Goal: Transaction & Acquisition: Purchase product/service

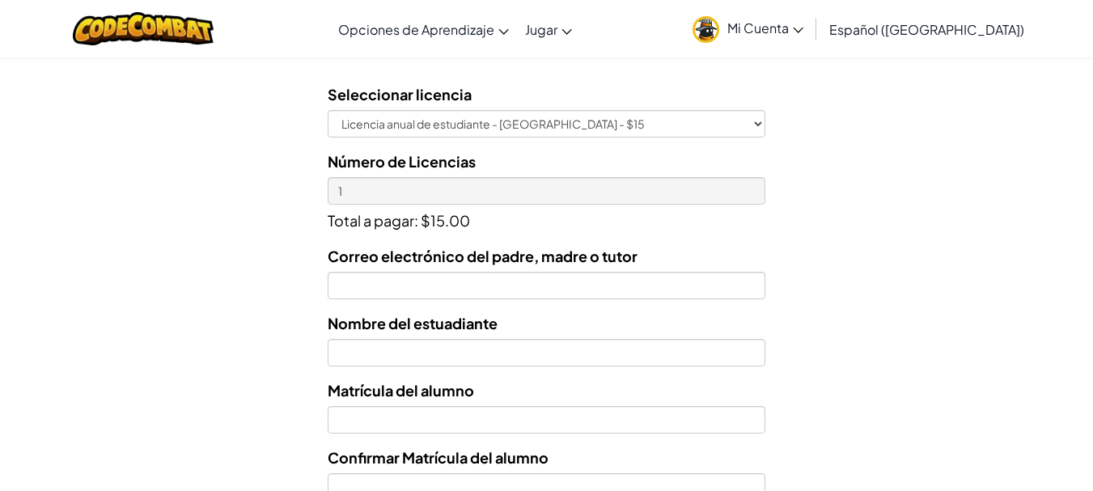
scroll to position [529, 0]
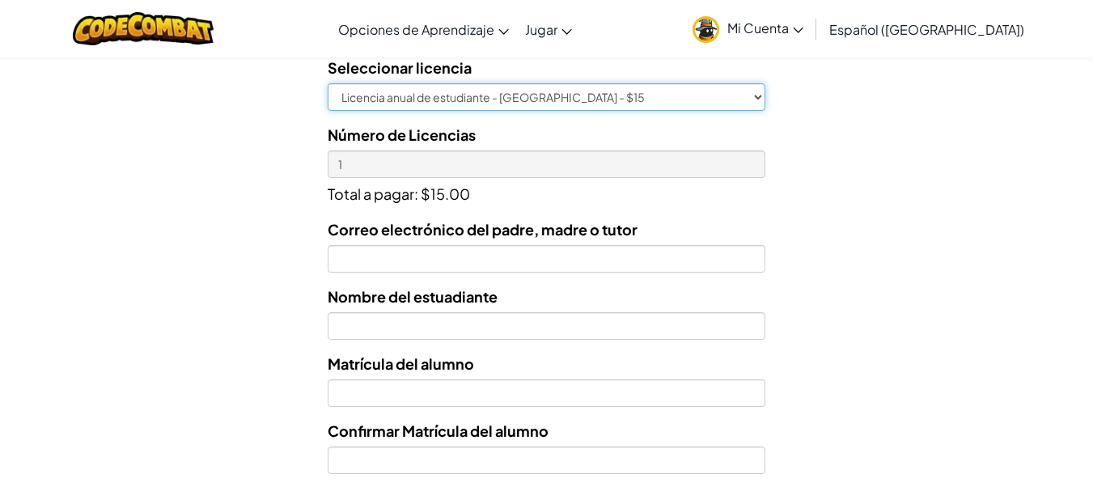
click at [718, 104] on select "Licencia anual de estudiante - [GEOGRAPHIC_DATA] - $15" at bounding box center [546, 97] width 437 height 28
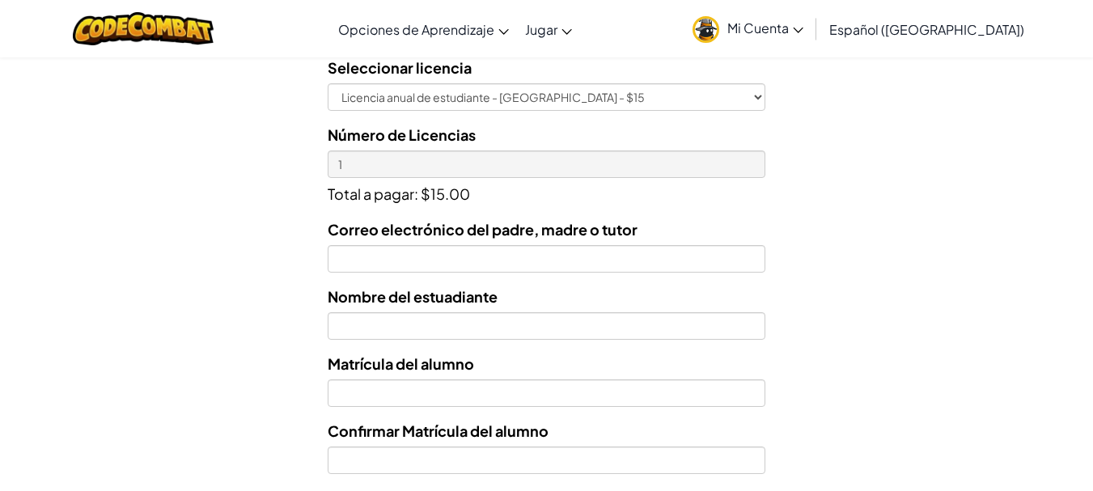
click at [862, 150] on div "Licencias de Estudiantes Tecmilenio se asoció con CodeCombat para ofrecer educa…" at bounding box center [546, 138] width 1093 height 1197
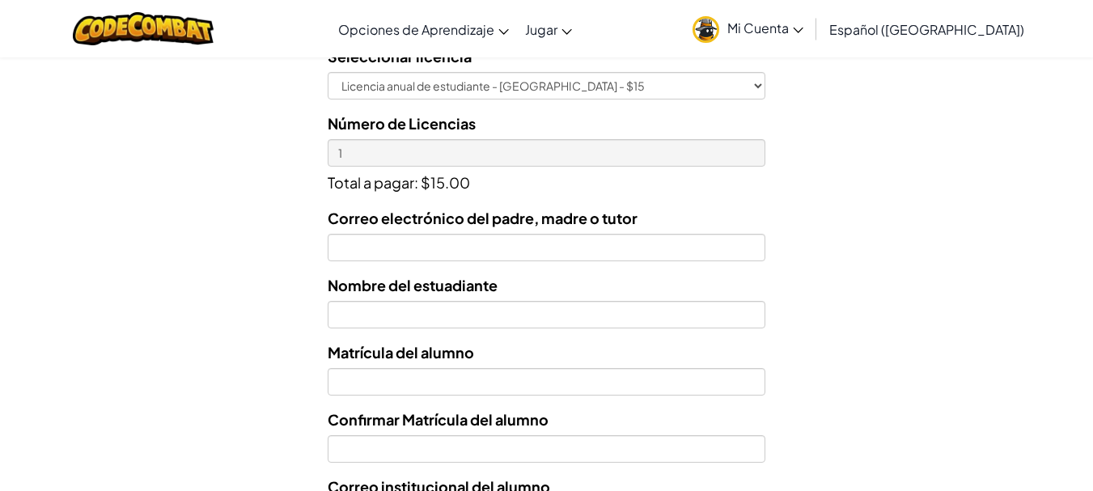
scroll to position [659, 0]
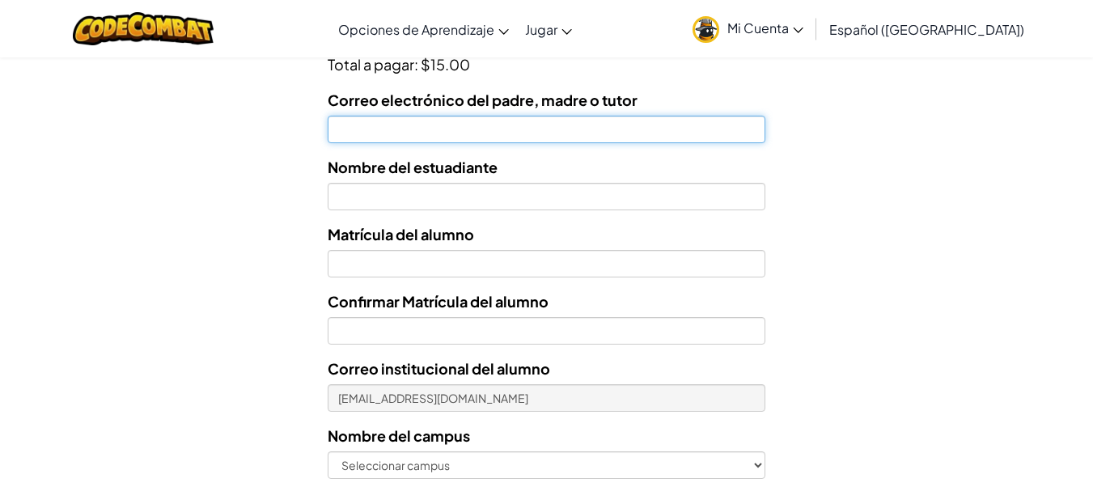
click at [548, 126] on input "Correo electrónico del padre, madre o tutor" at bounding box center [546, 130] width 437 height 28
type input "[PERSON_NAME][EMAIL_ADDRESS][DOMAIN_NAME]"
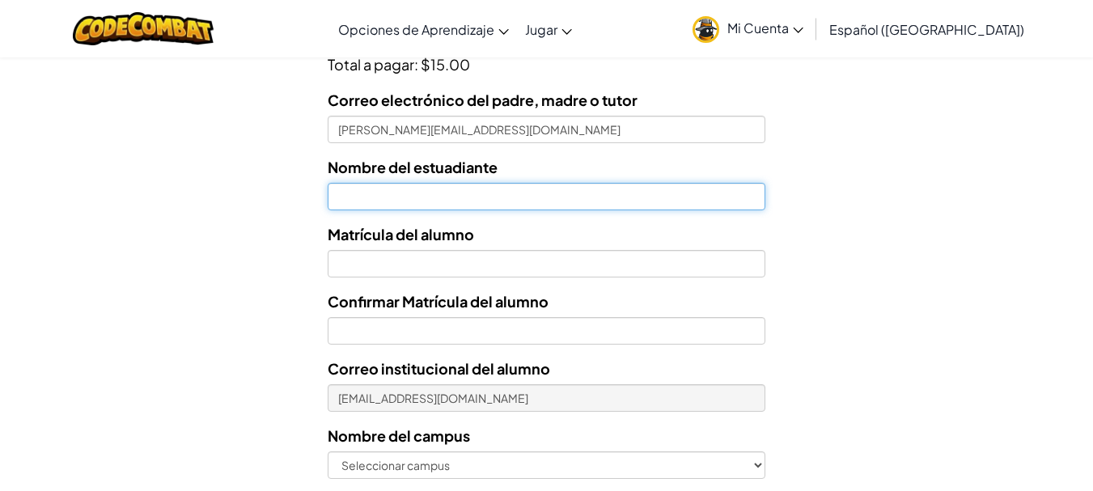
click at [494, 200] on input "text" at bounding box center [546, 197] width 437 height 28
type input "d"
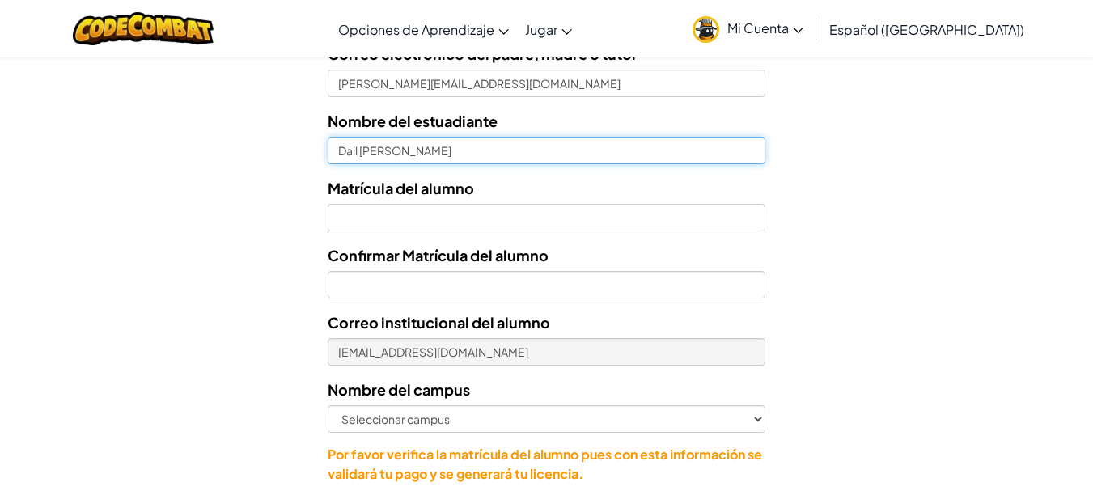
scroll to position [712, 0]
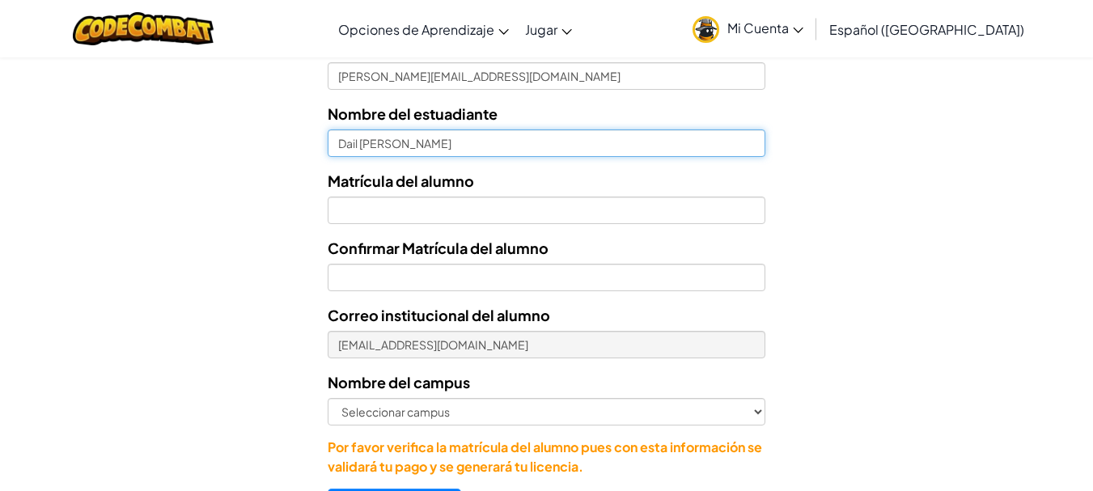
type input "Dail [PERSON_NAME]"
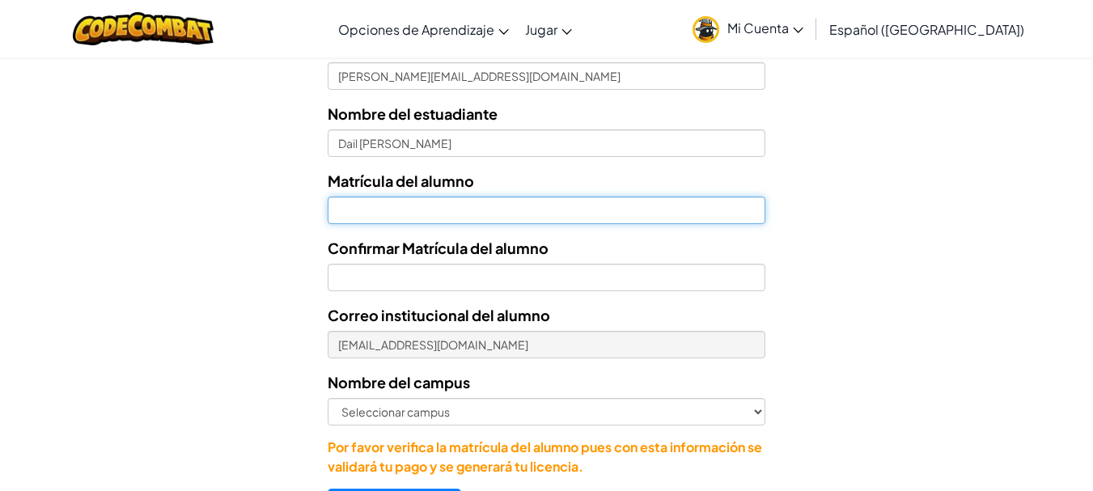
click at [535, 210] on input "Nombre del estuadiante" at bounding box center [546, 211] width 437 height 28
type input "7194782"
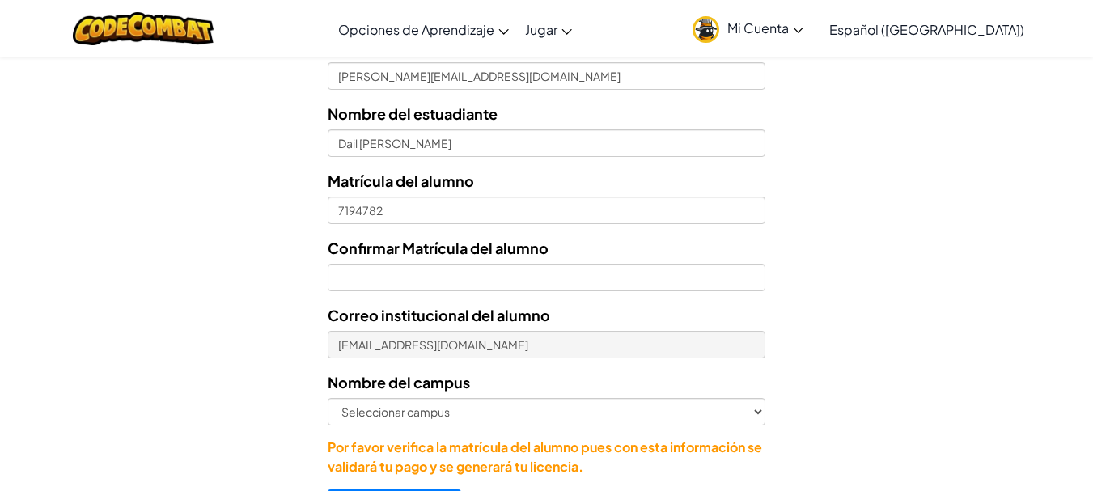
click at [490, 294] on div "Correo electrónico del padre, madre o tutor [PERSON_NAME][EMAIL_ADDRESS][DOMAIN…" at bounding box center [546, 256] width 437 height 442
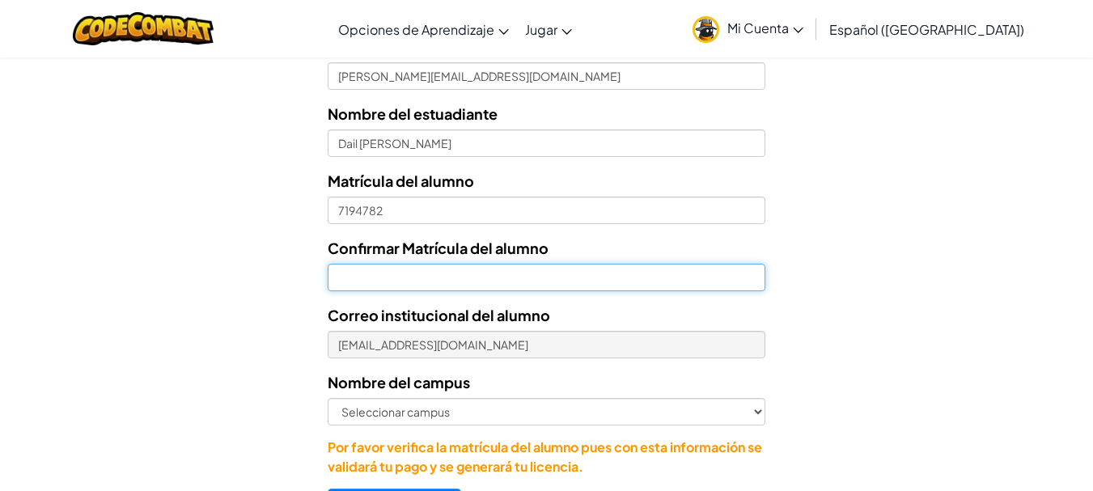
click at [490, 274] on input "Confirmar Matrícula del alumno" at bounding box center [546, 278] width 437 height 28
type input "7194782"
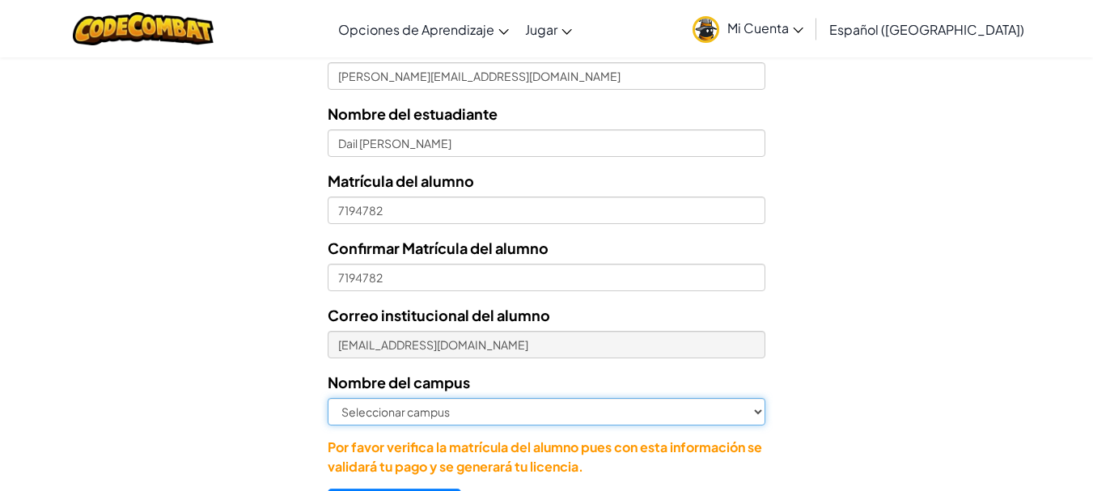
click at [439, 413] on select "Seleccionar campus [GEOGRAPHIC_DATA] Central [GEOGRAPHIC_DATA] [GEOGRAPHIC_DATA…" at bounding box center [546, 412] width 437 height 28
select select "Las Torres"
click at [328, 398] on select "Seleccionar campus [GEOGRAPHIC_DATA] Central [GEOGRAPHIC_DATA] [GEOGRAPHIC_DATA…" at bounding box center [546, 412] width 437 height 28
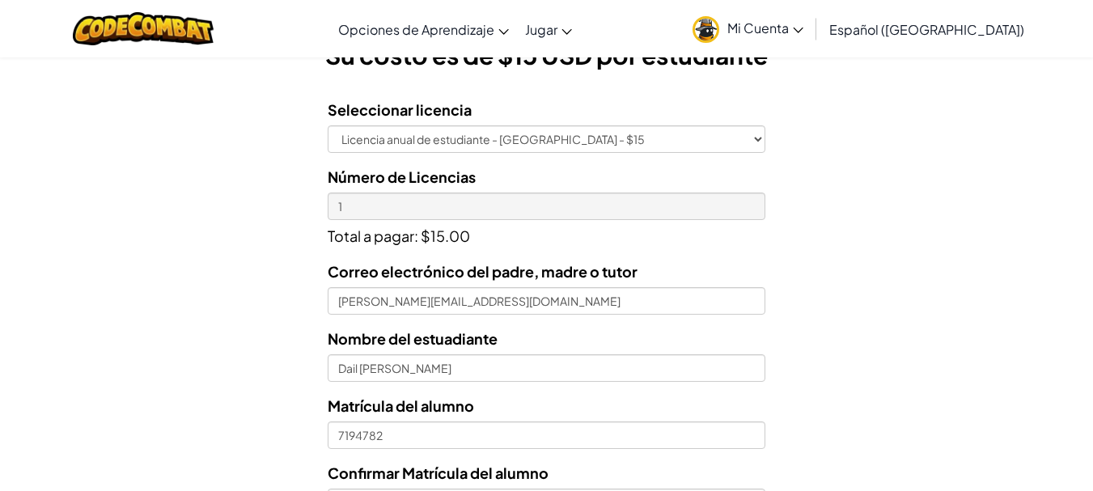
scroll to position [464, 0]
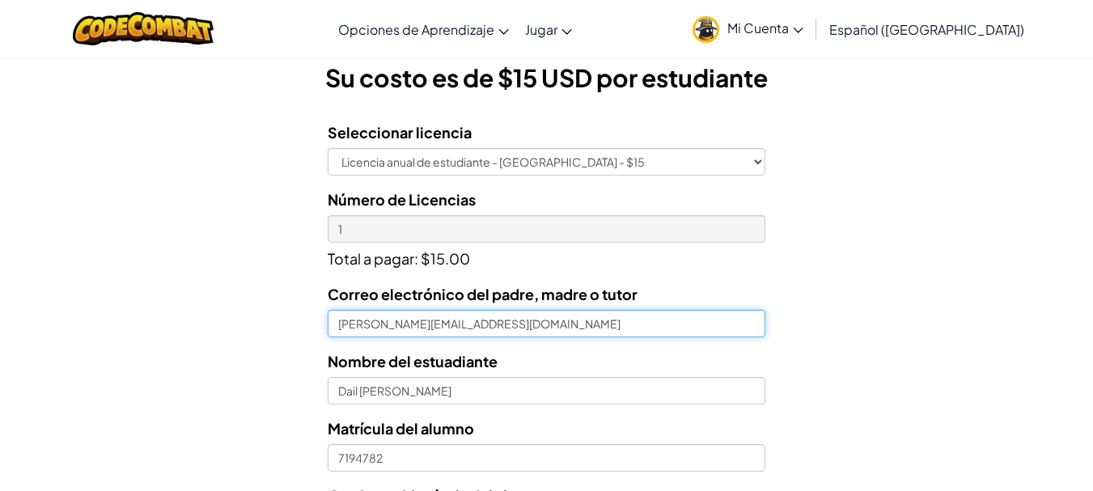
click at [344, 322] on input "[PERSON_NAME][EMAIL_ADDRESS][DOMAIN_NAME]" at bounding box center [546, 324] width 437 height 28
type input "[PERSON_NAME][EMAIL_ADDRESS][DOMAIN_NAME]"
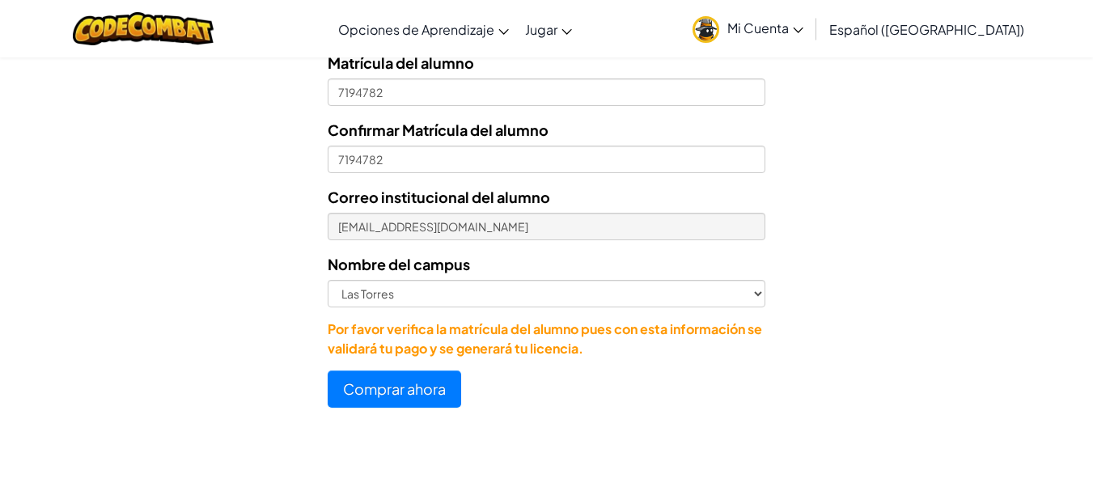
scroll to position [834, 0]
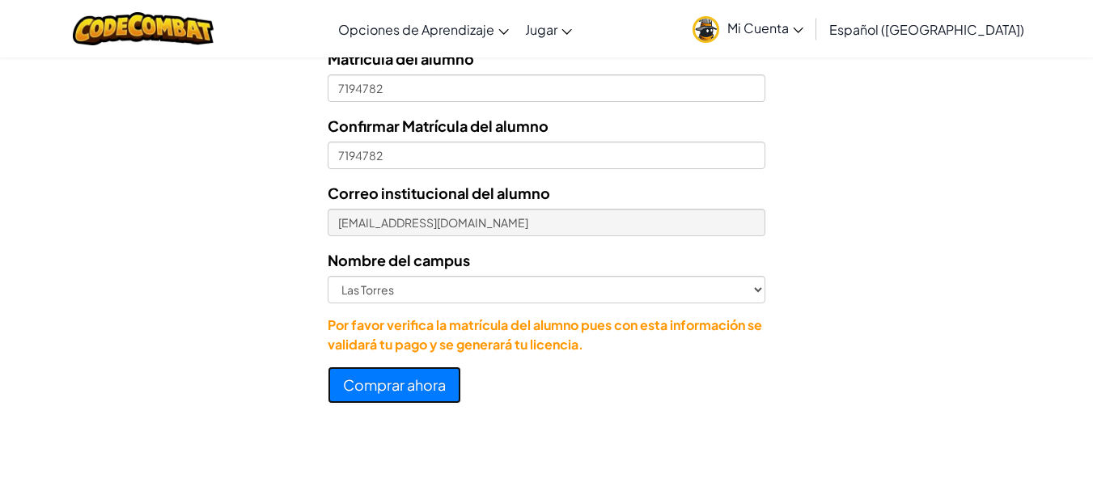
click at [422, 375] on button "Comprar ahora" at bounding box center [395, 385] width 134 height 37
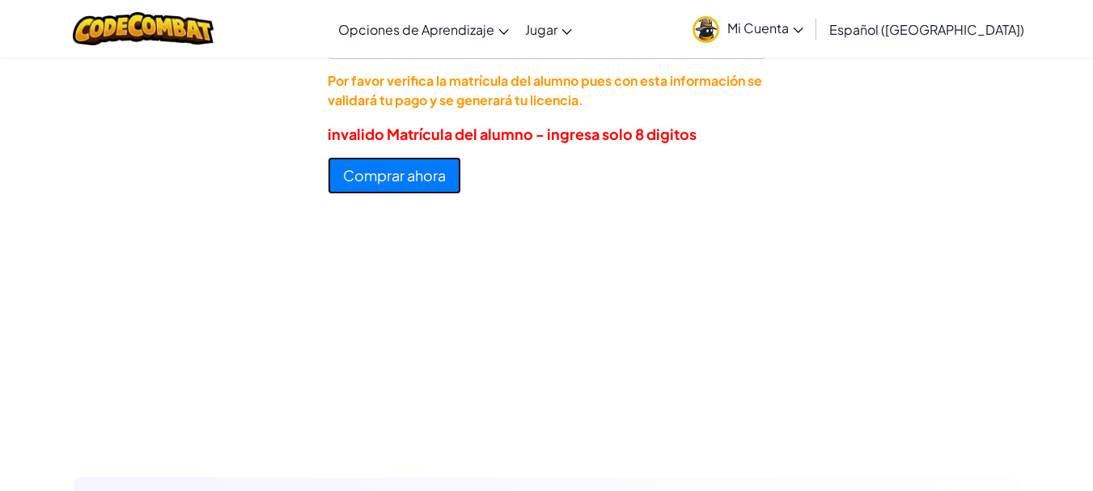
scroll to position [1086, 0]
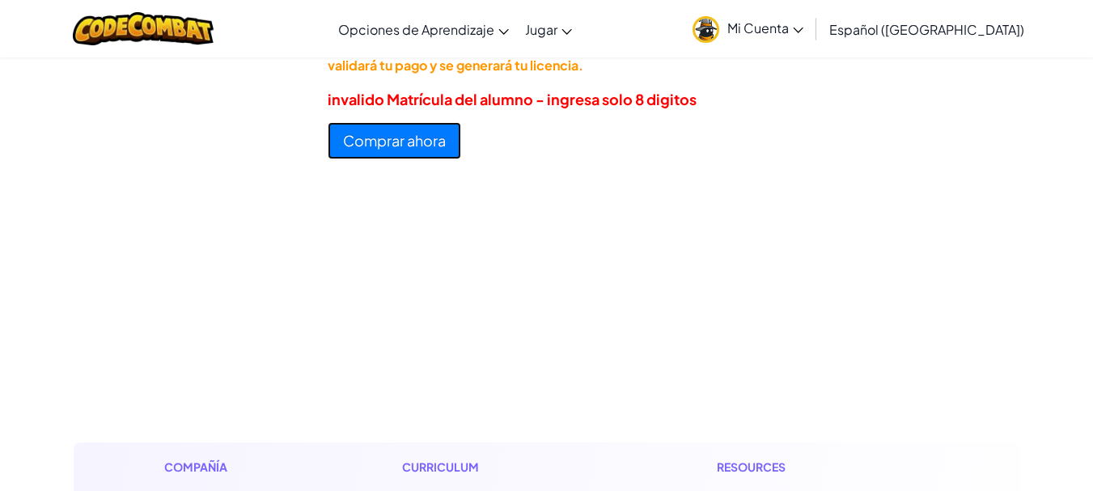
click at [379, 140] on button "Comprar ahora" at bounding box center [395, 140] width 134 height 37
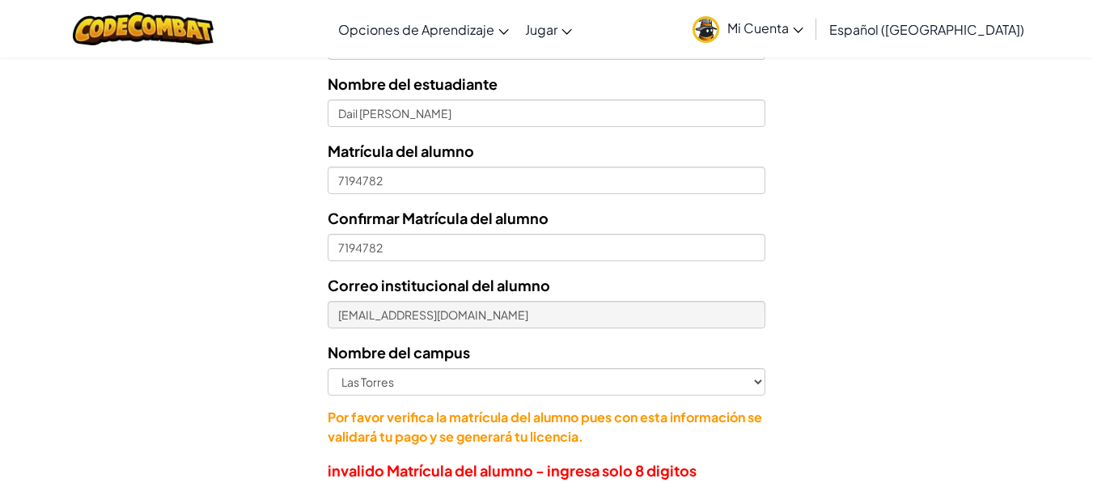
scroll to position [680, 0]
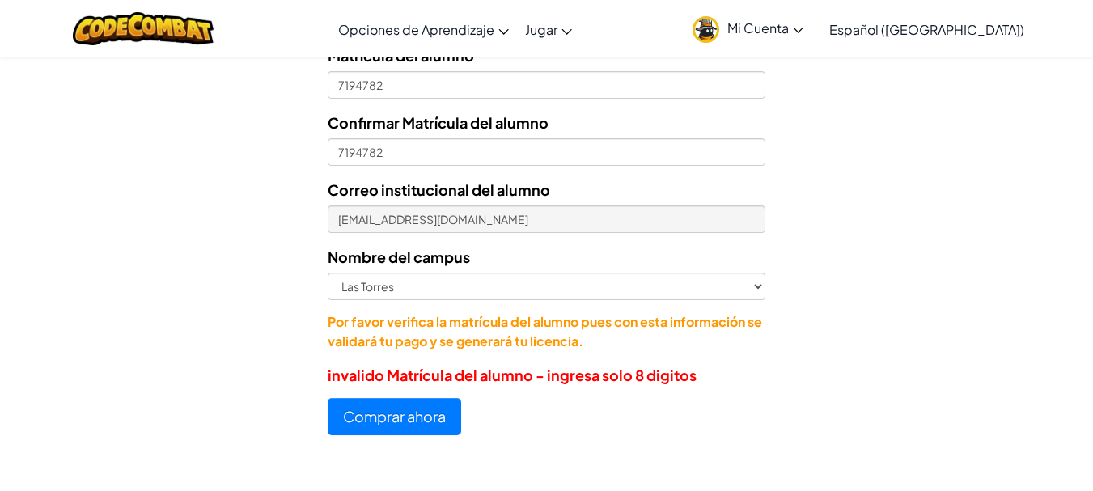
scroll to position [807, 0]
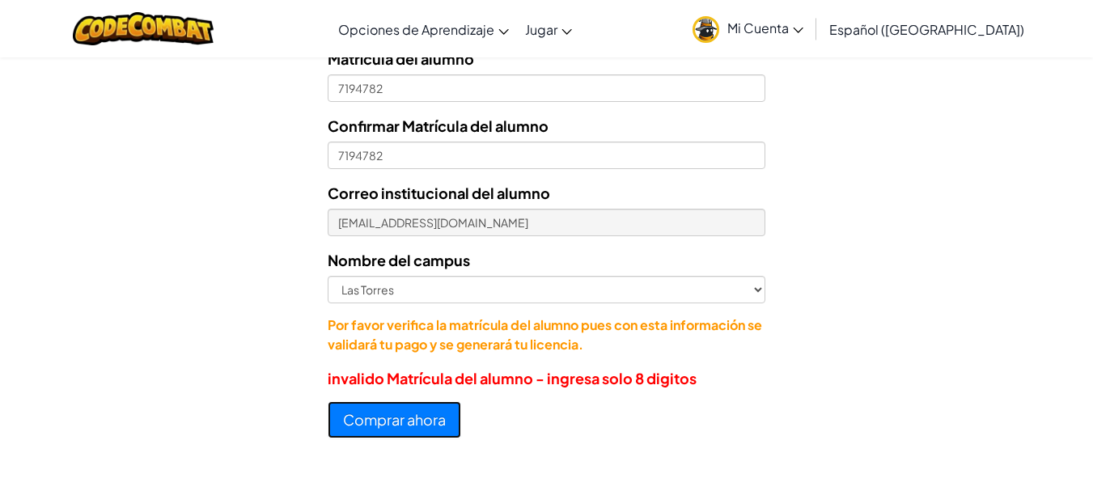
click at [438, 413] on button "Comprar ahora" at bounding box center [395, 419] width 134 height 37
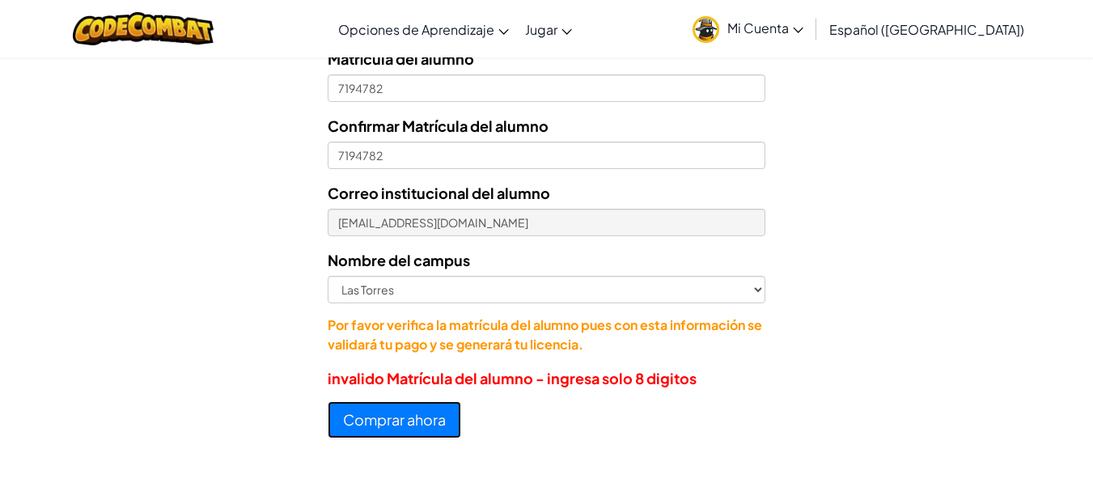
click at [438, 413] on button "Comprar ahora" at bounding box center [395, 419] width 134 height 37
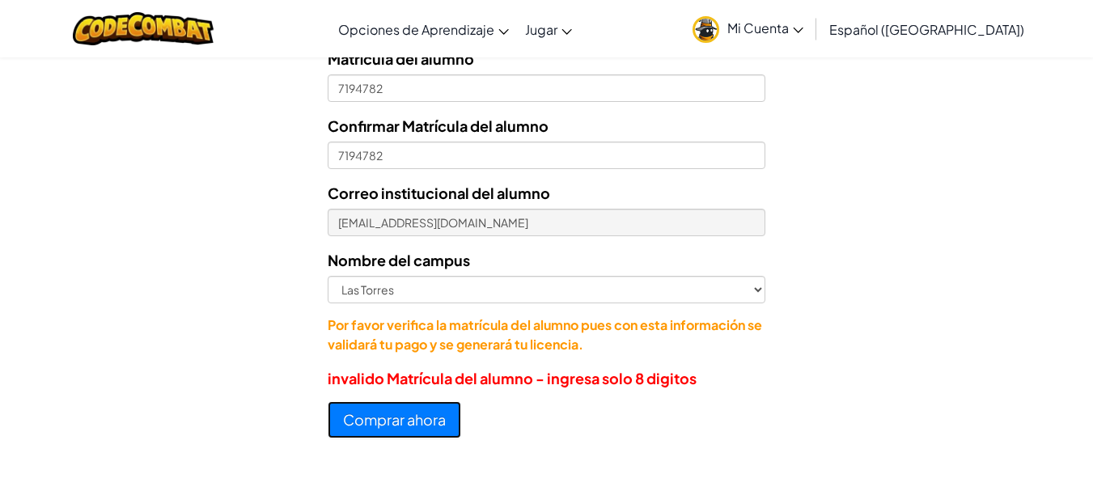
click at [438, 413] on button "Comprar ahora" at bounding box center [395, 419] width 134 height 37
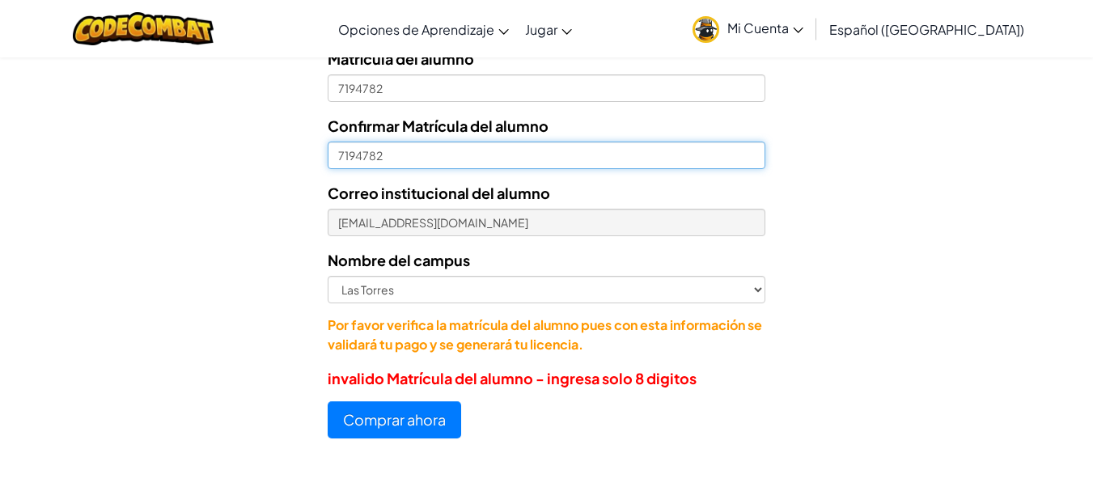
click at [449, 156] on input "7194782" at bounding box center [546, 156] width 437 height 28
click at [341, 153] on input "7194782" at bounding box center [546, 156] width 437 height 28
type input "07194782"
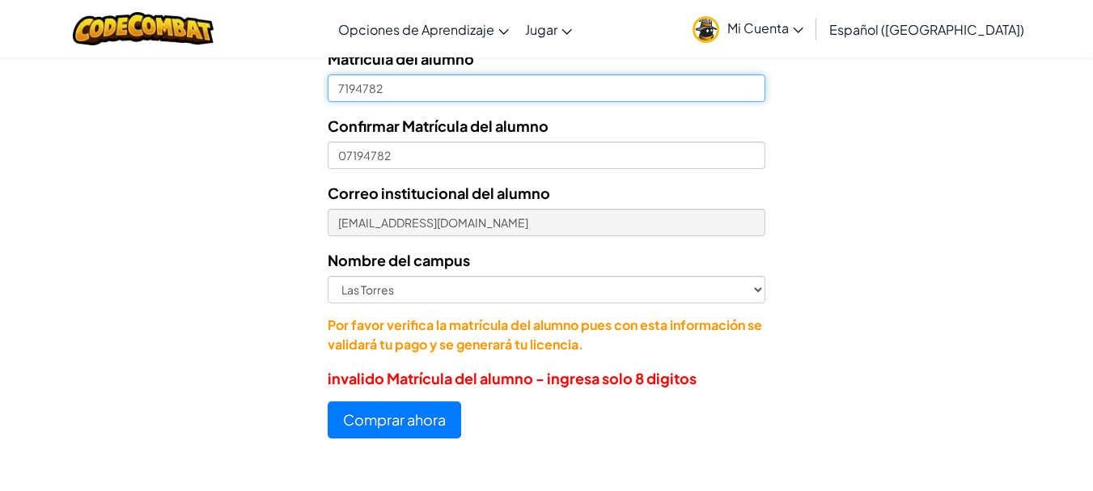
click at [339, 91] on input "7194782" at bounding box center [546, 88] width 437 height 28
type input "07194782"
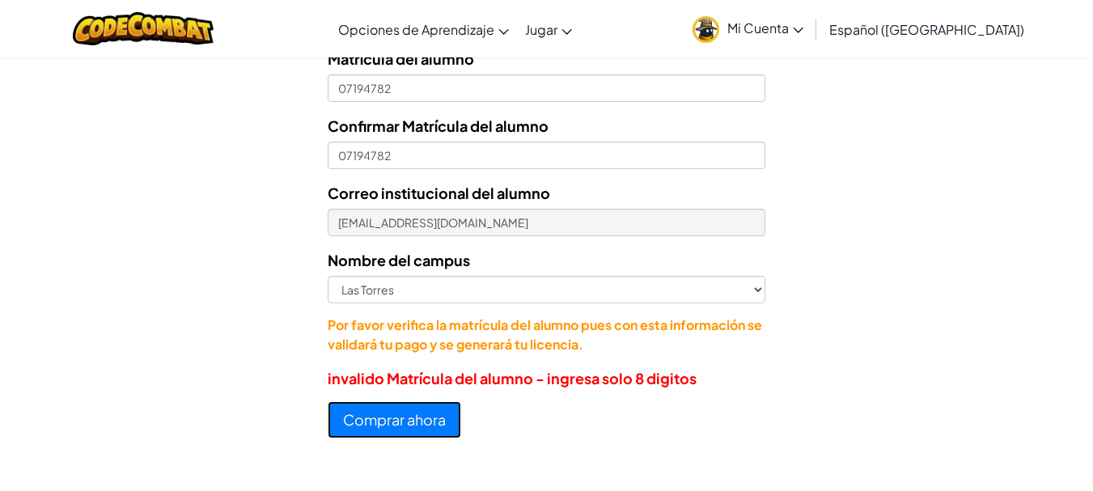
click at [431, 426] on button "Comprar ahora" at bounding box center [395, 419] width 134 height 37
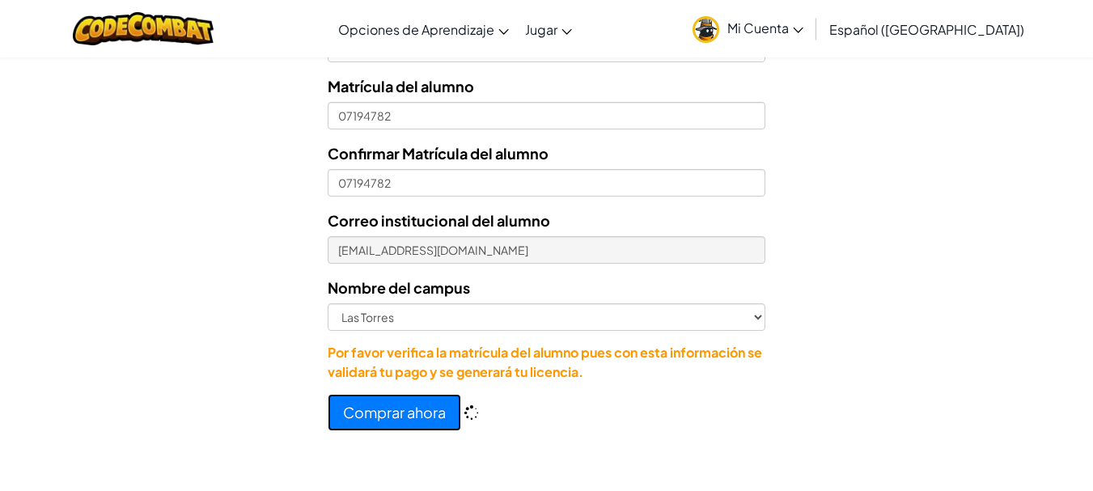
scroll to position [834, 0]
